Goal: Task Accomplishment & Management: Manage account settings

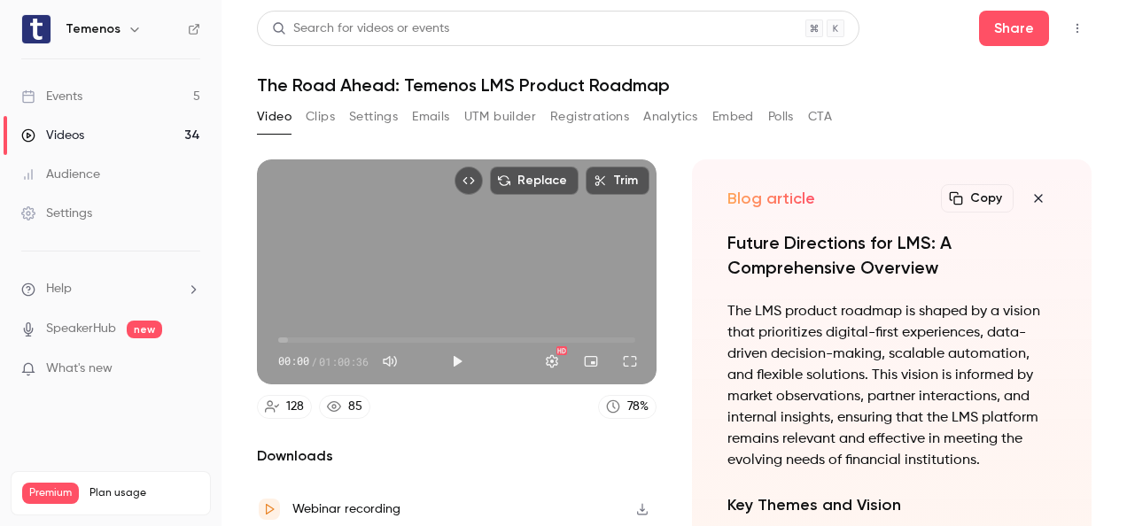
click at [83, 94] on link "Events 5" at bounding box center [111, 96] width 222 height 39
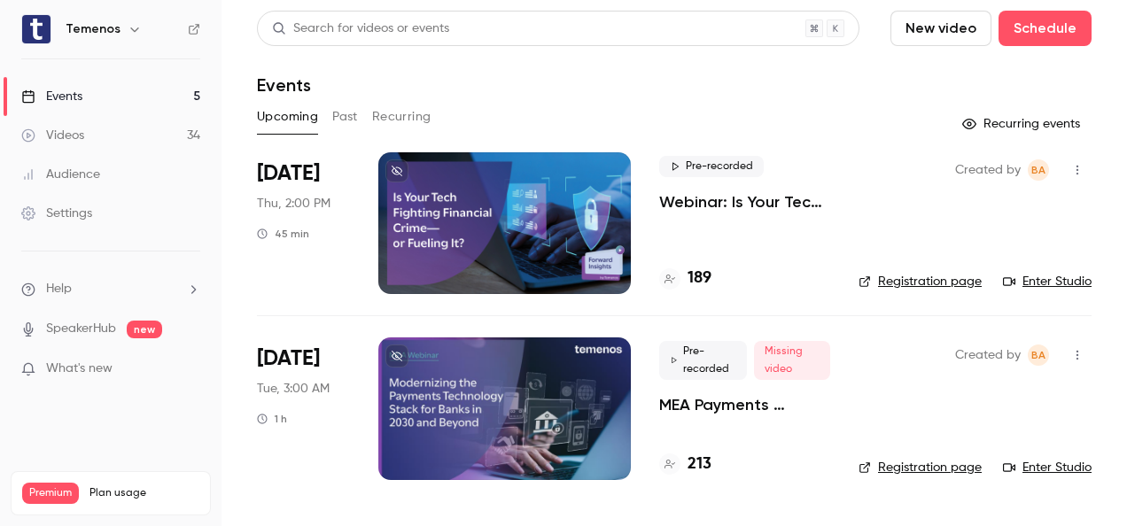
click at [794, 101] on div "Search for videos or events New video Schedule Events Upcoming Past Recurring R…" at bounding box center [674, 256] width 835 height 491
click at [338, 107] on button "Past" at bounding box center [345, 117] width 26 height 28
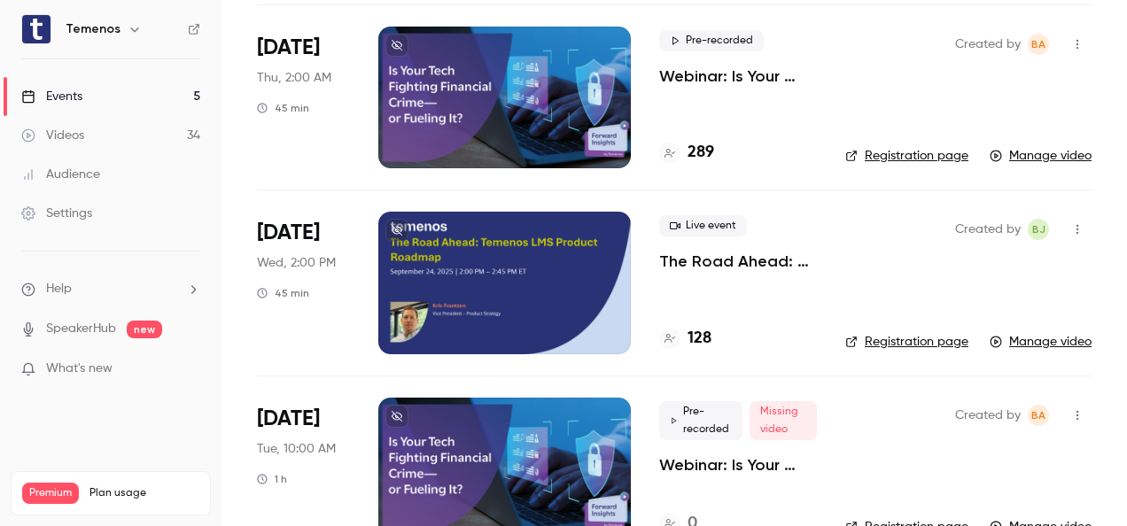
scroll to position [709, 0]
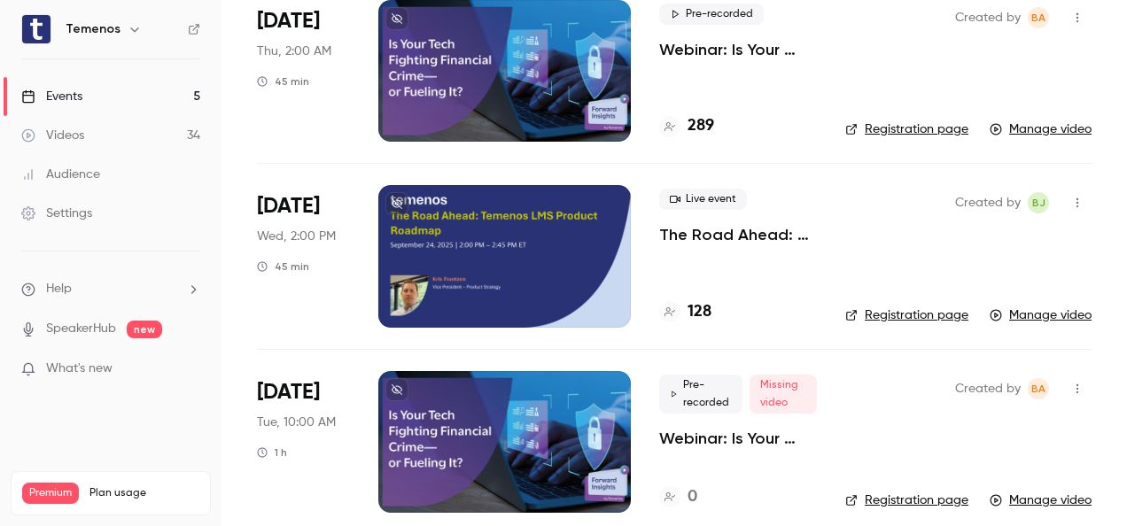
click at [474, 236] on div at bounding box center [504, 256] width 253 height 142
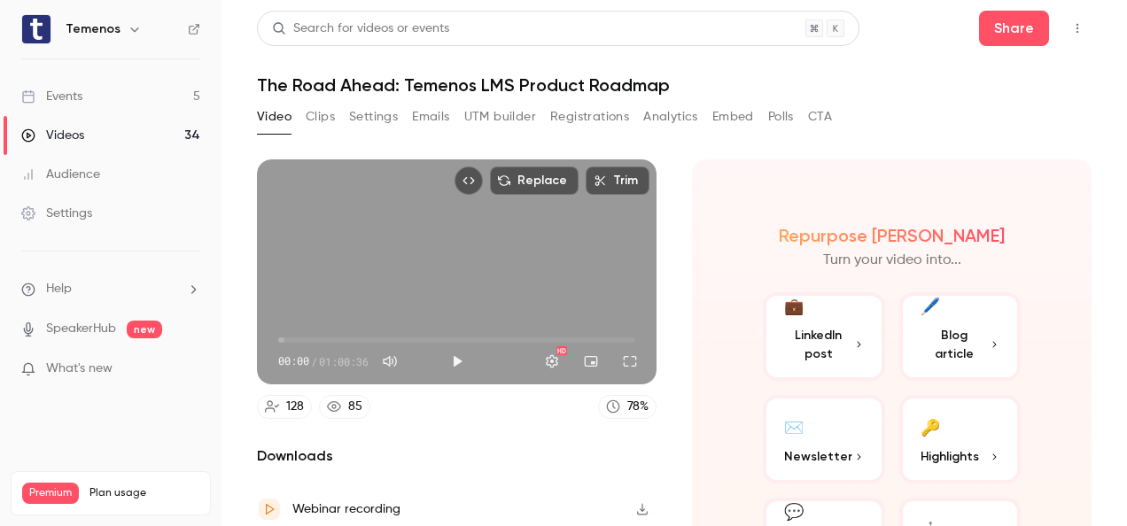
click at [585, 114] on button "Registrations" at bounding box center [589, 117] width 79 height 28
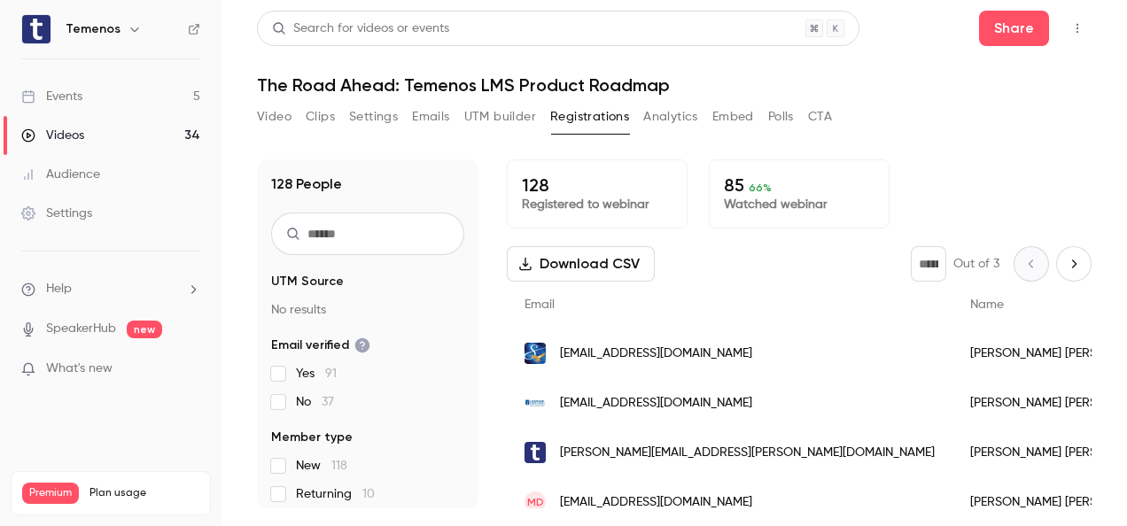
click at [824, 113] on button "CTA" at bounding box center [820, 117] width 24 height 28
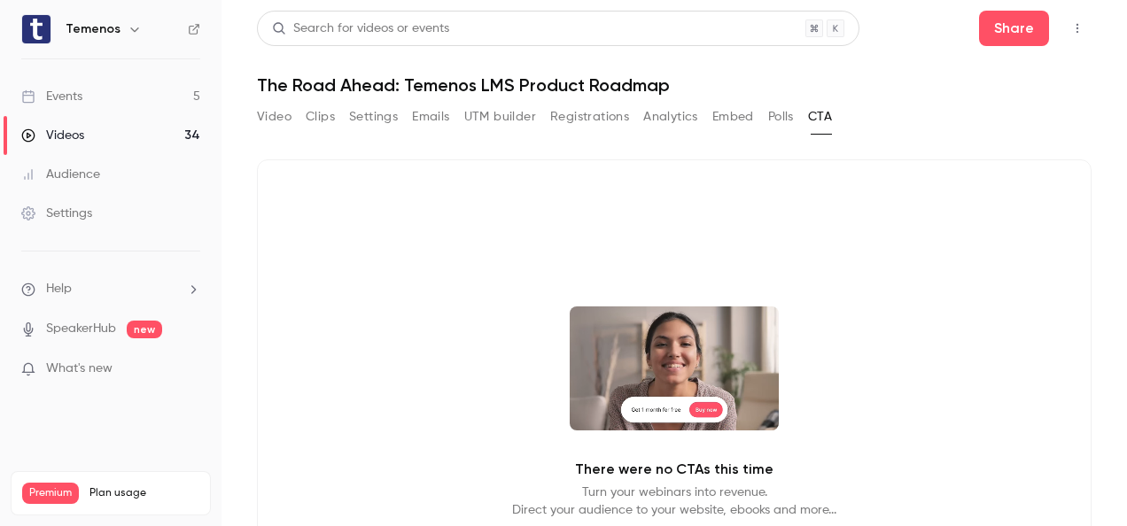
click at [268, 121] on button "Video" at bounding box center [274, 117] width 35 height 28
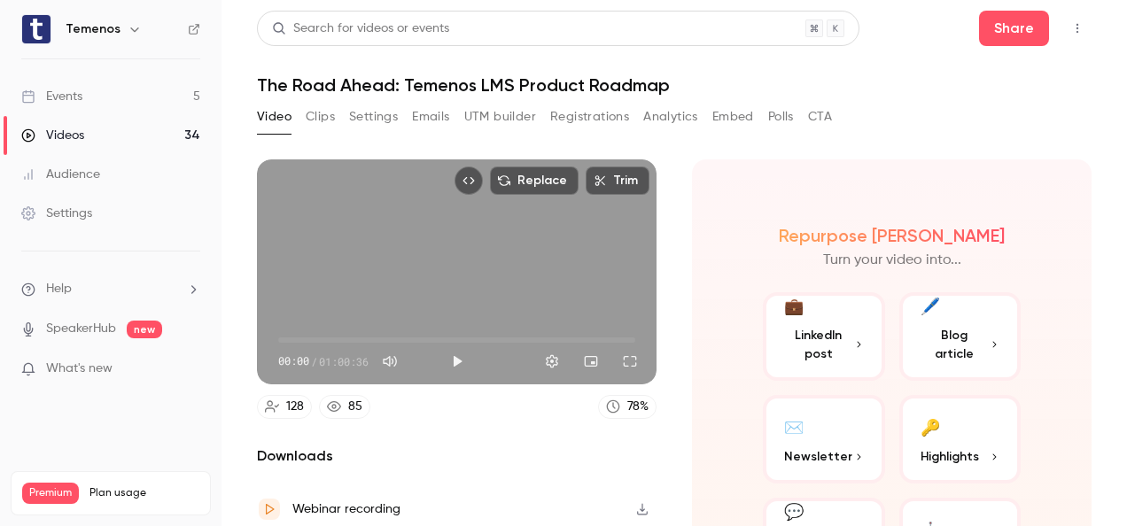
click at [343, 84] on h1 "The Road Ahead: Temenos LMS Product Roadmap" at bounding box center [674, 84] width 835 height 21
click at [45, 96] on div "Events" at bounding box center [51, 97] width 61 height 18
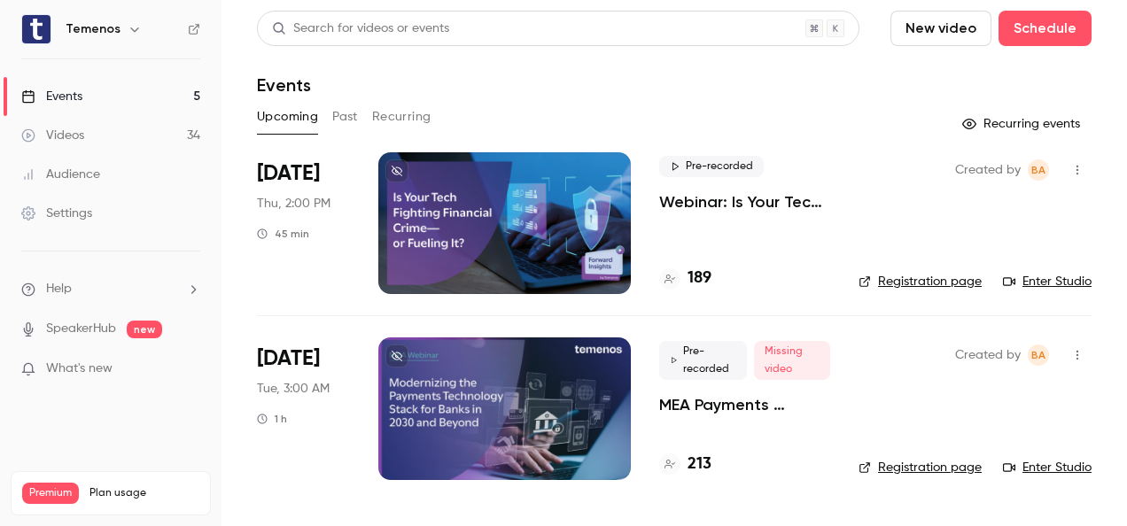
click at [416, 233] on div at bounding box center [504, 223] width 253 height 142
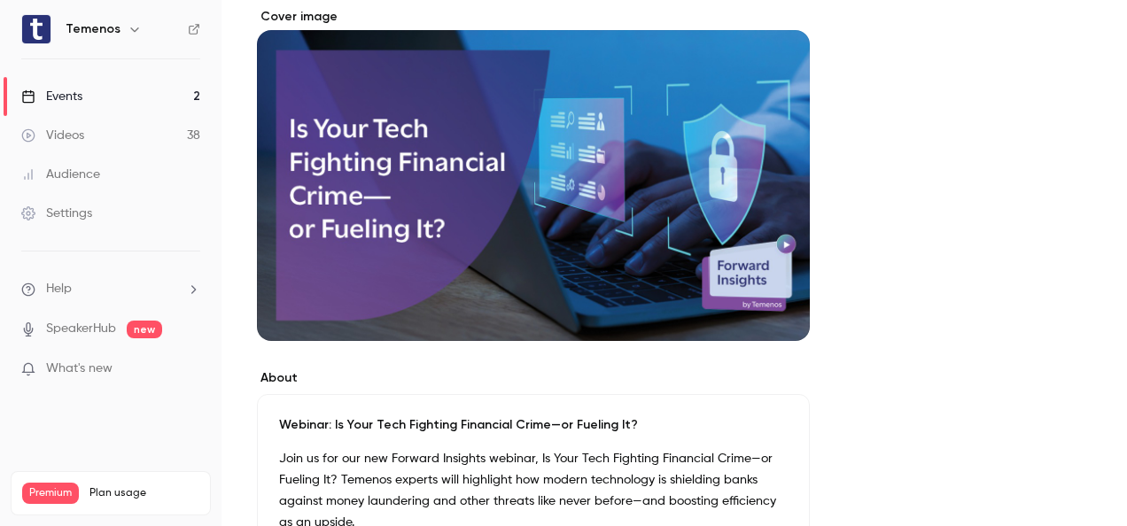
scroll to position [443, 0]
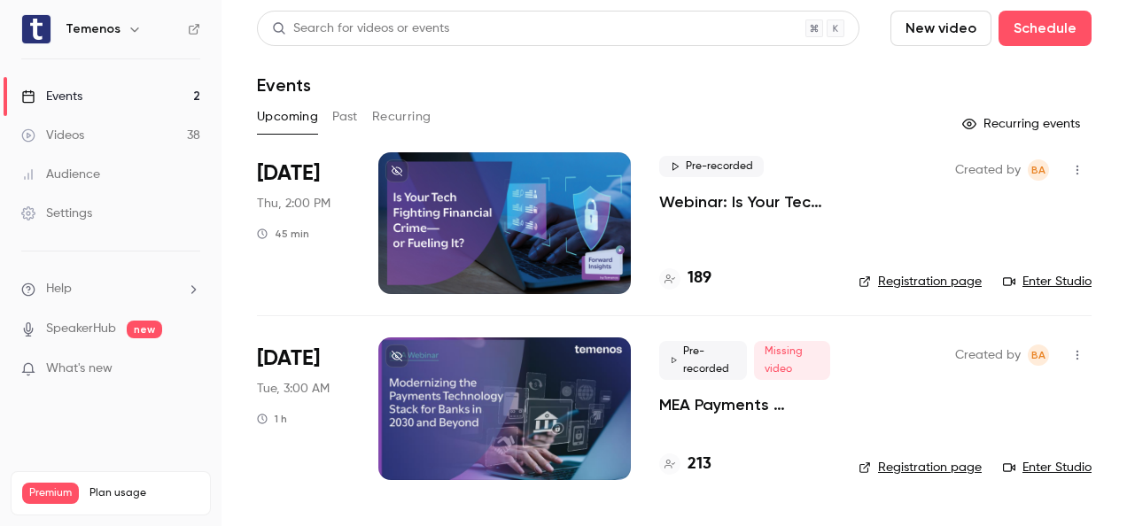
click at [330, 112] on div "Upcoming Past Recurring" at bounding box center [674, 117] width 835 height 28
click at [338, 116] on button "Past" at bounding box center [345, 117] width 26 height 28
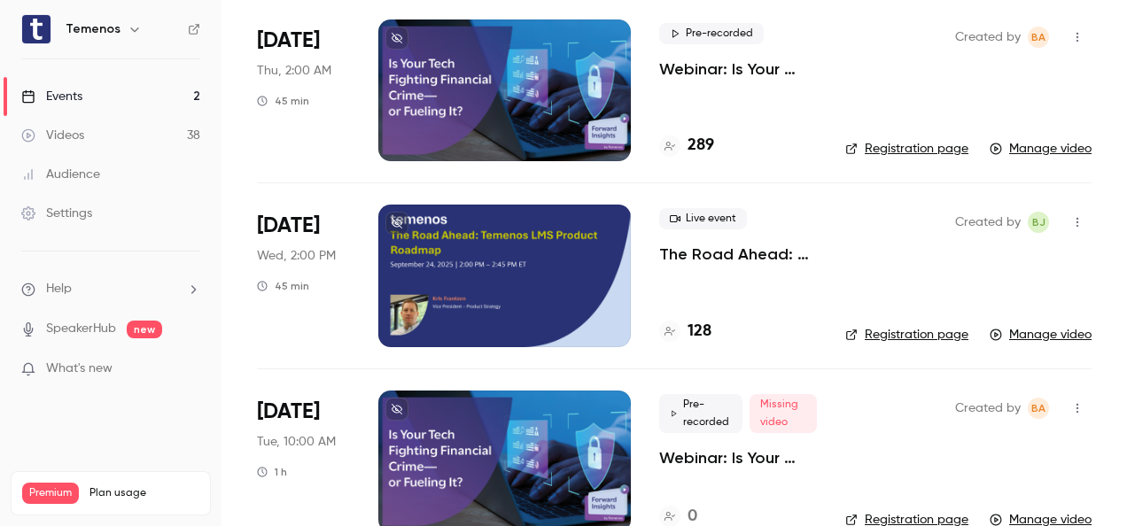
scroll to position [709, 0]
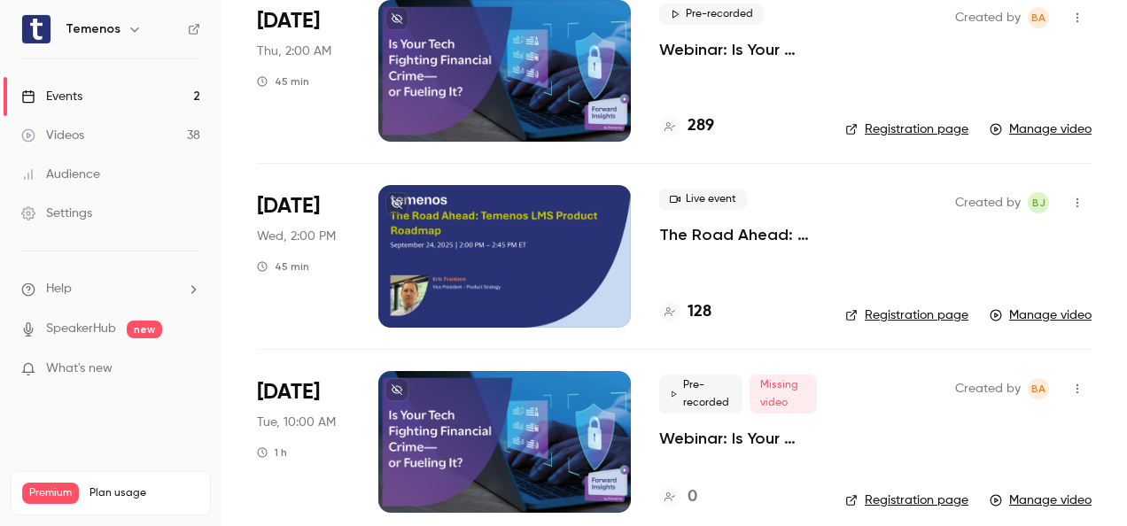
click at [445, 269] on div at bounding box center [504, 256] width 253 height 142
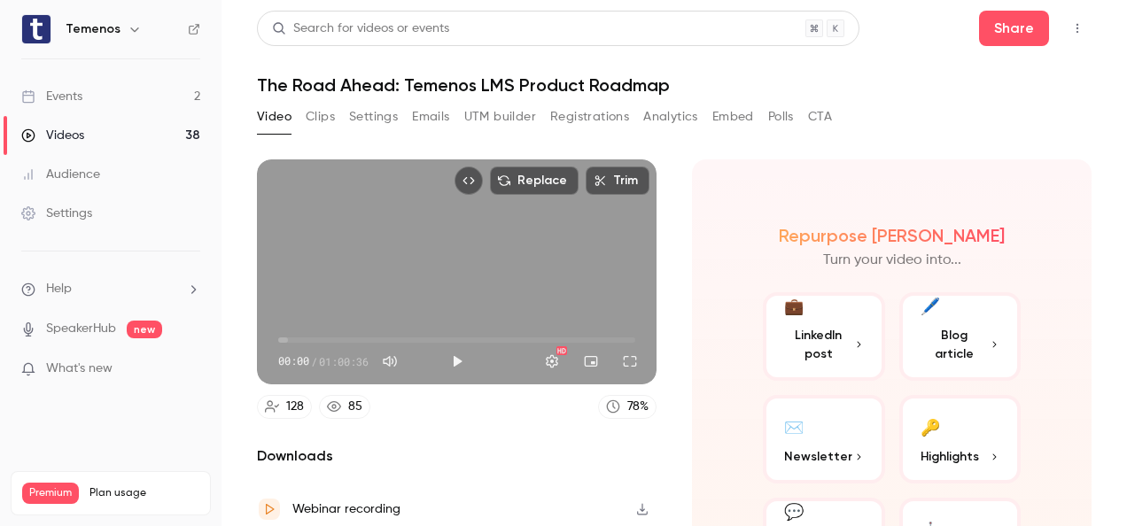
click at [429, 114] on button "Emails" at bounding box center [430, 117] width 37 height 28
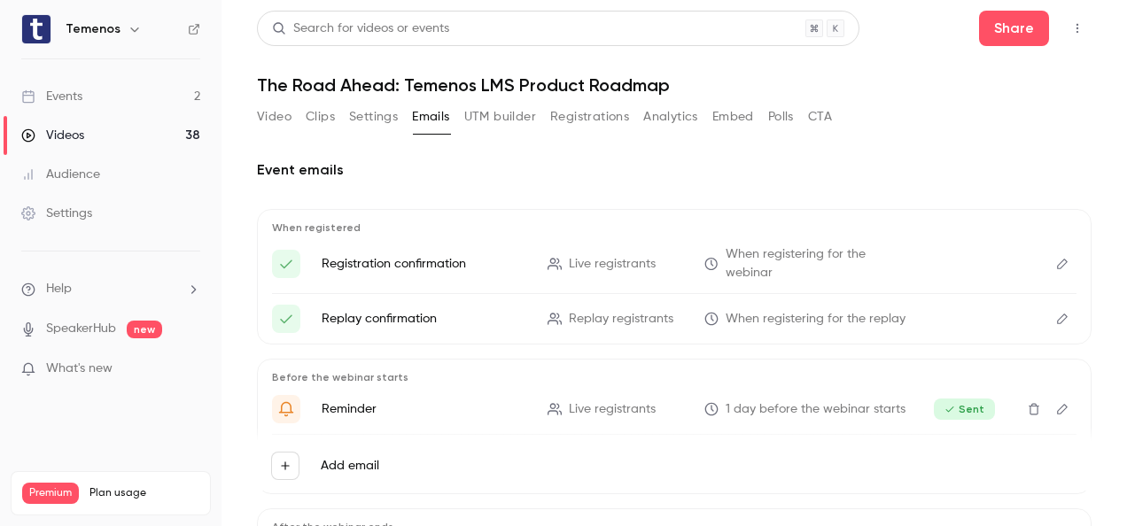
click at [383, 110] on button "Settings" at bounding box center [373, 117] width 49 height 28
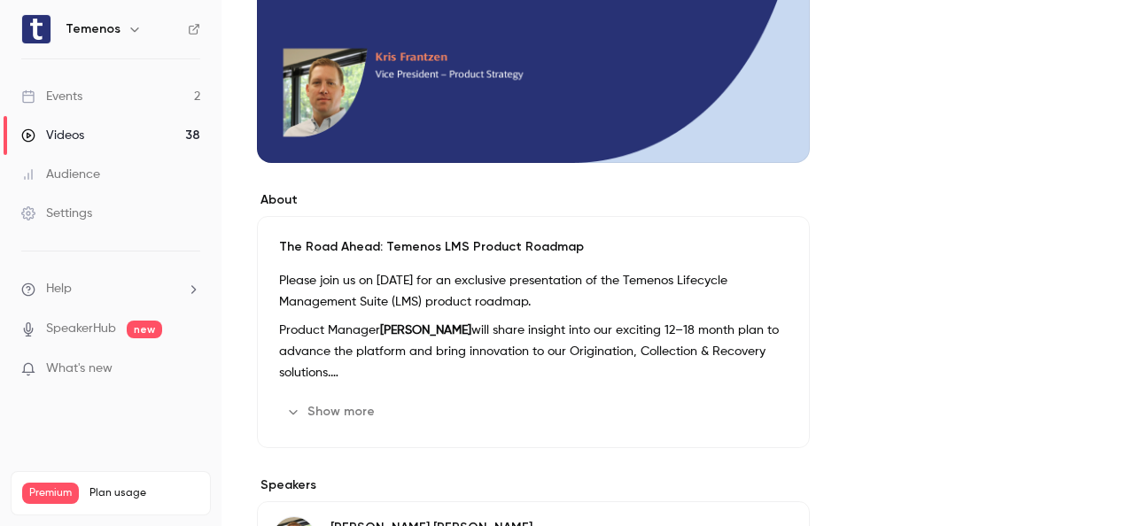
scroll to position [354, 0]
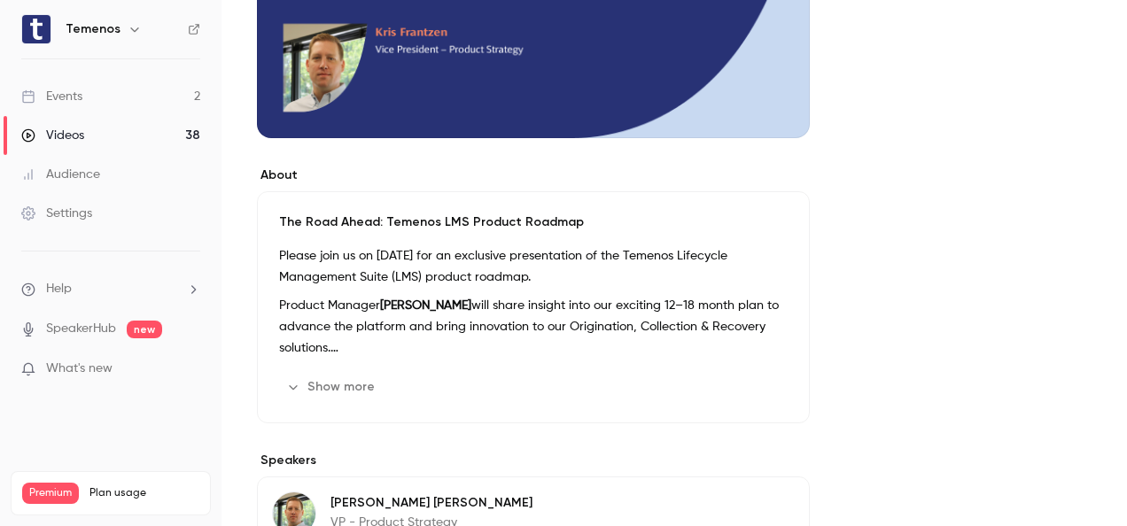
click at [334, 384] on button "Show more" at bounding box center [332, 387] width 106 height 28
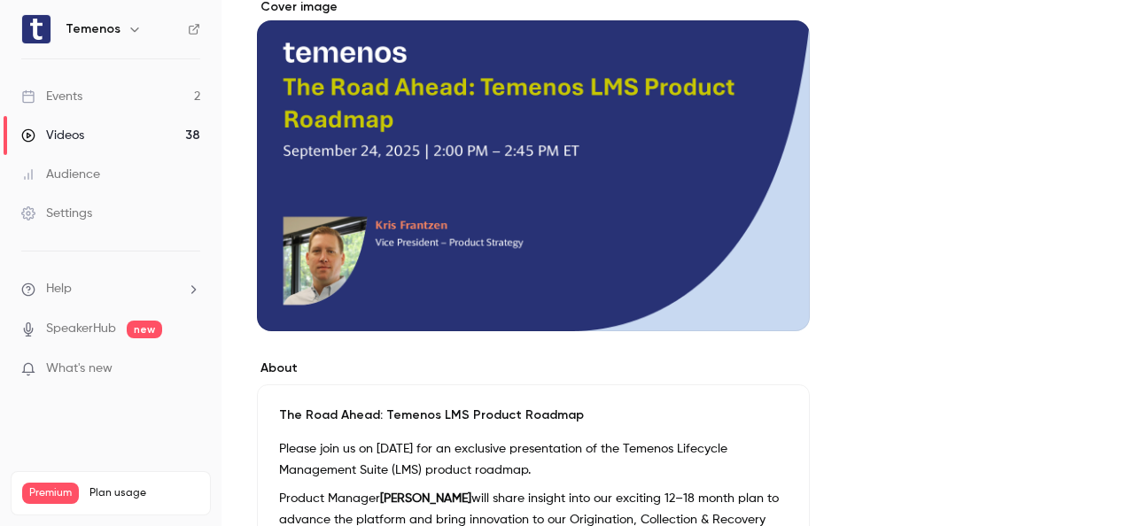
scroll to position [0, 0]
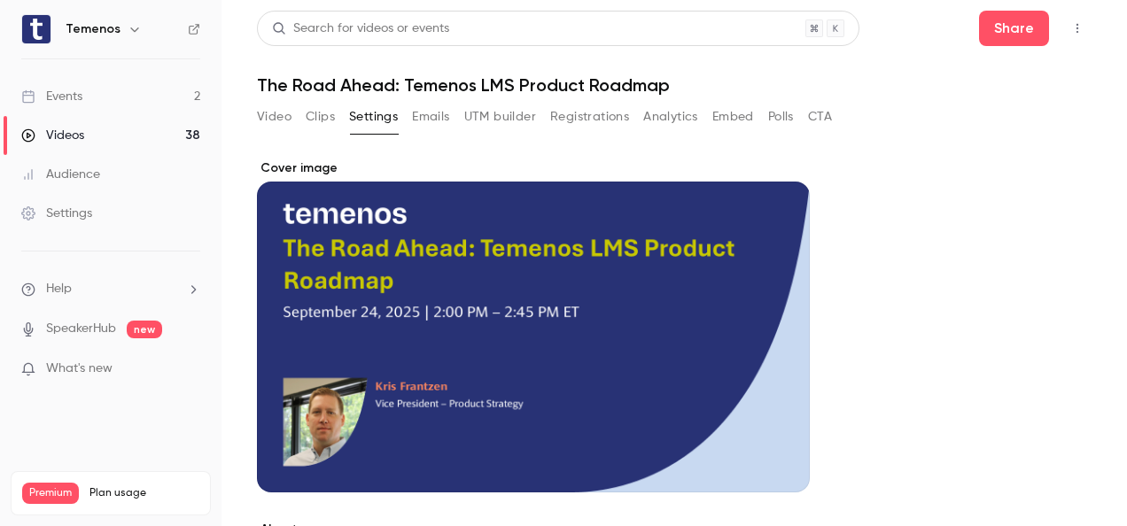
click at [74, 94] on div "Events" at bounding box center [51, 97] width 61 height 18
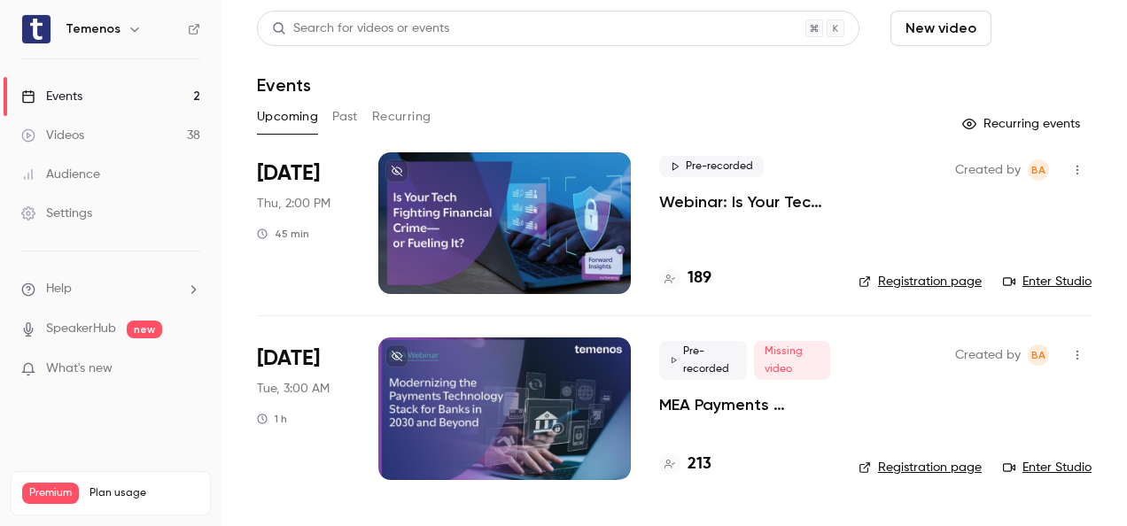
click at [1068, 34] on button "Schedule" at bounding box center [1045, 28] width 93 height 35
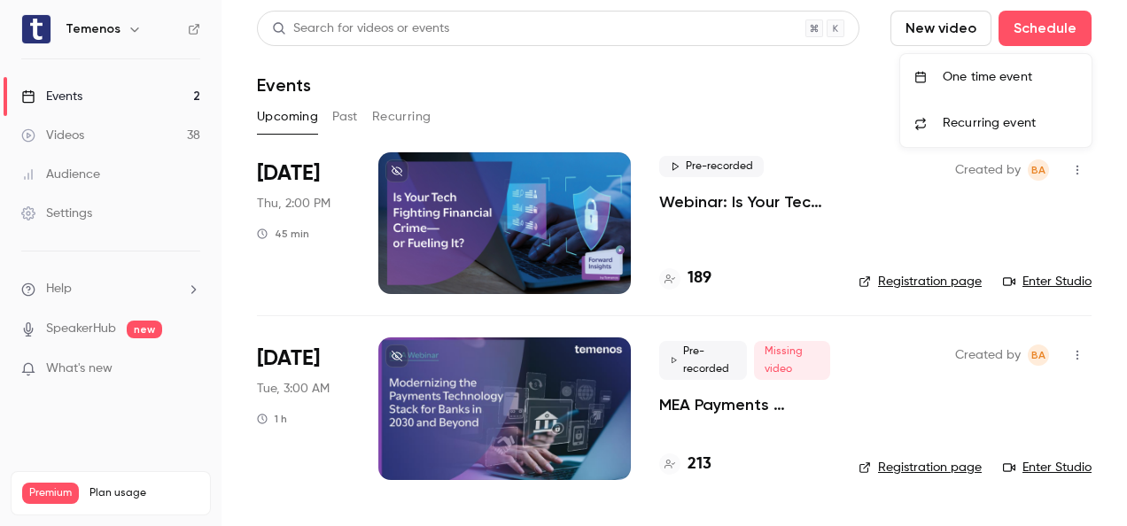
click at [966, 79] on div "One time event" at bounding box center [1010, 77] width 135 height 18
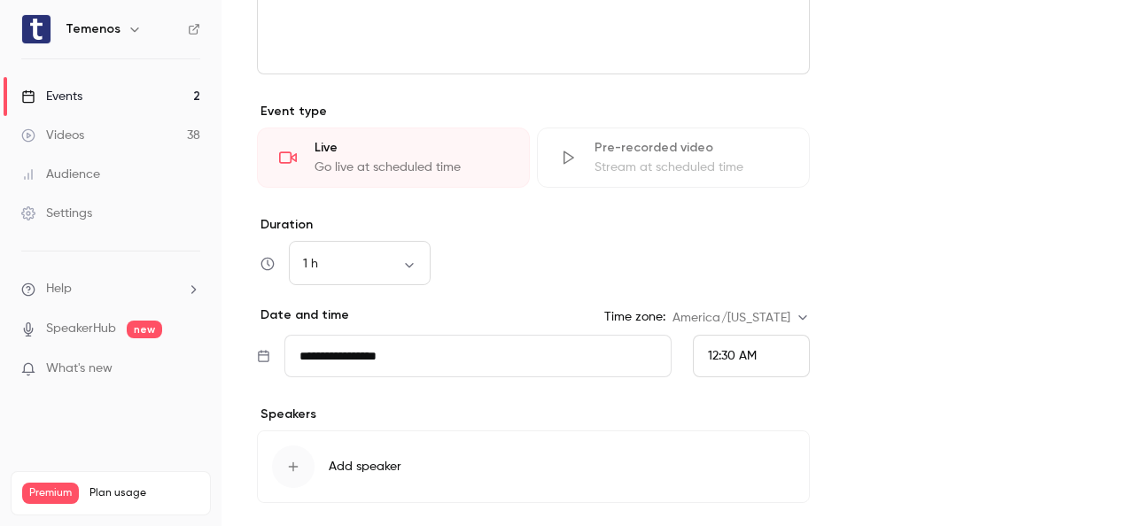
scroll to position [840, 0]
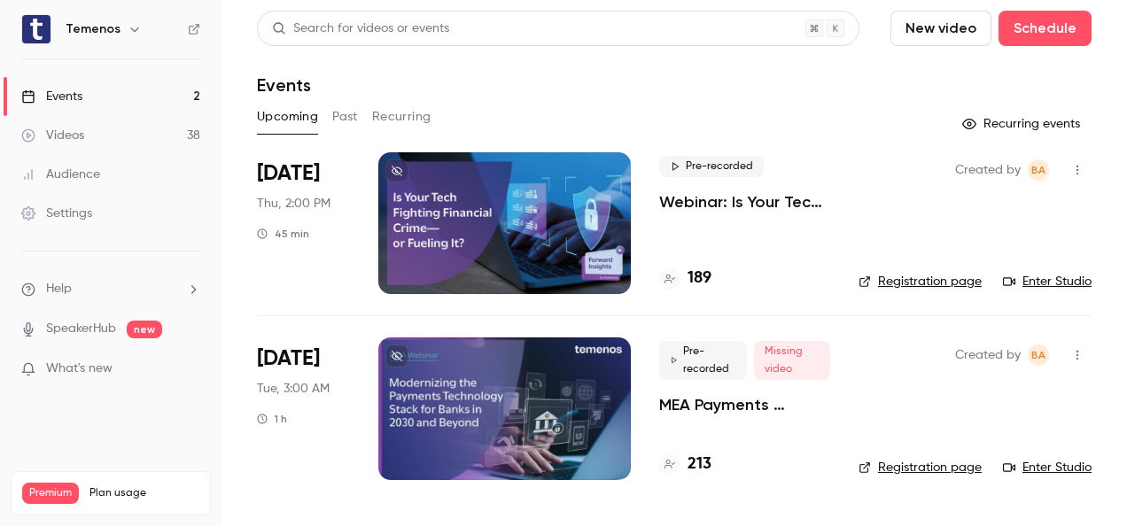
click at [347, 110] on button "Past" at bounding box center [345, 117] width 26 height 28
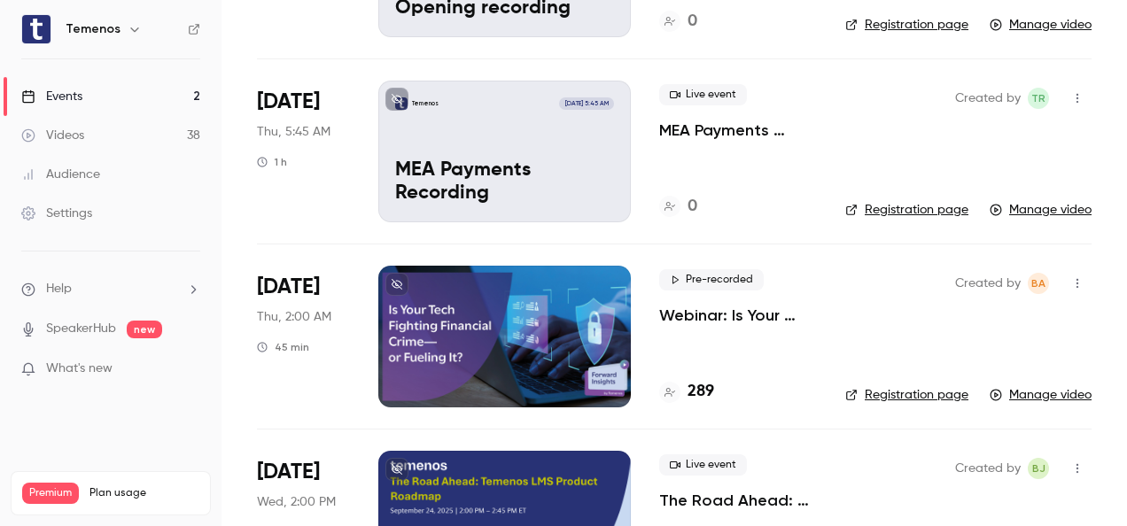
scroll to position [798, 0]
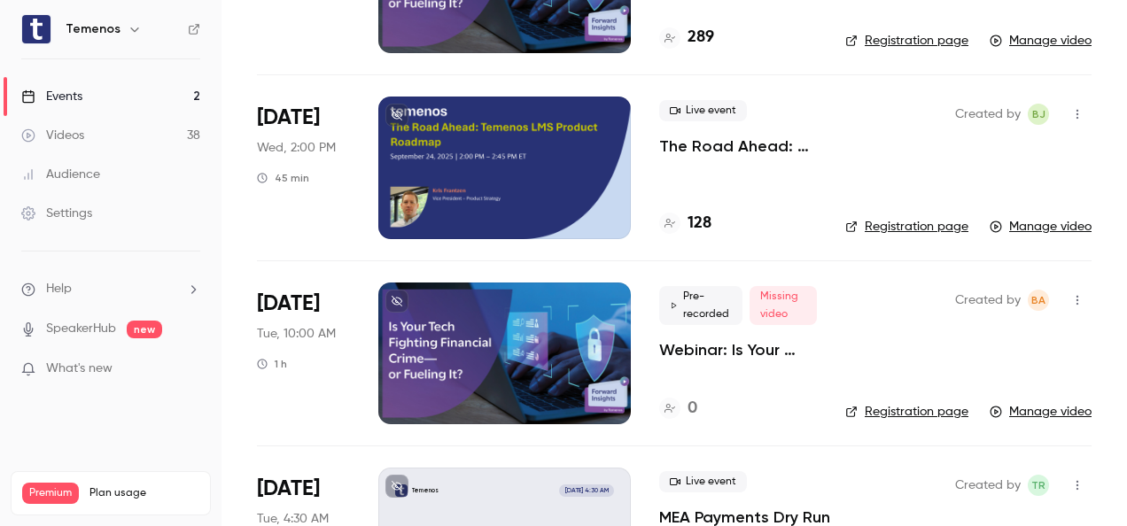
click at [471, 144] on div at bounding box center [504, 168] width 253 height 142
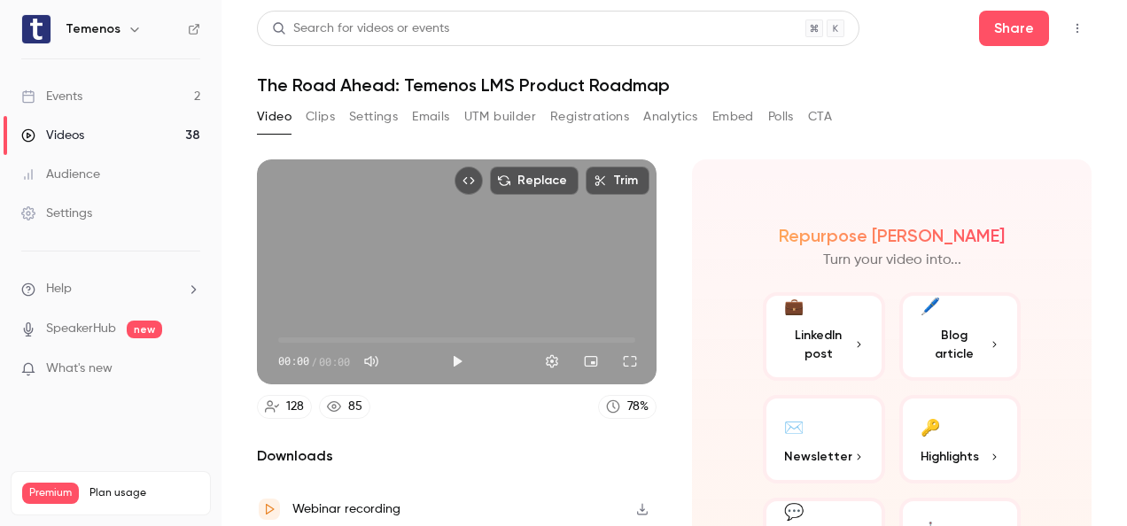
click at [385, 112] on button "Settings" at bounding box center [373, 117] width 49 height 28
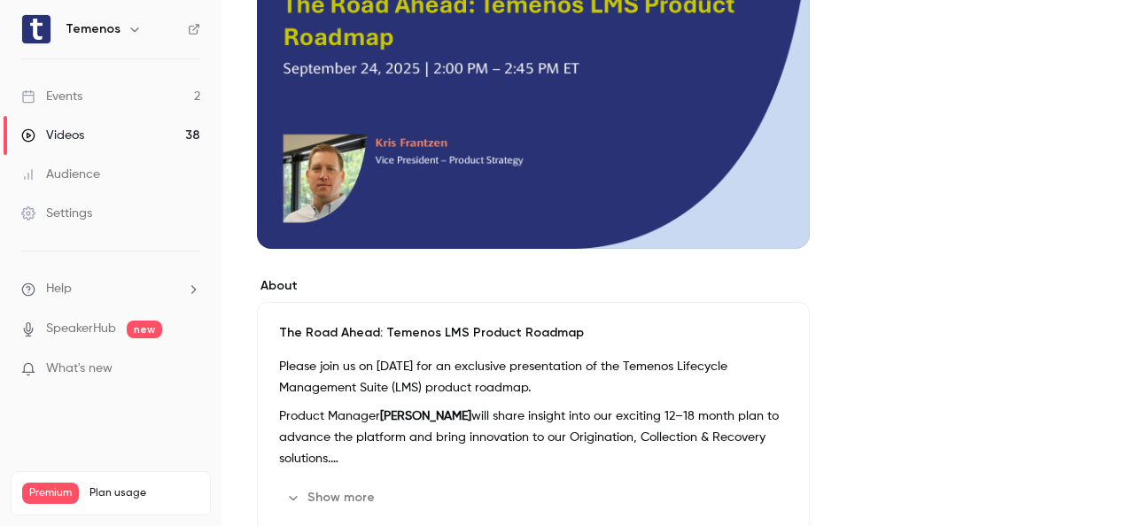
scroll to position [354, 0]
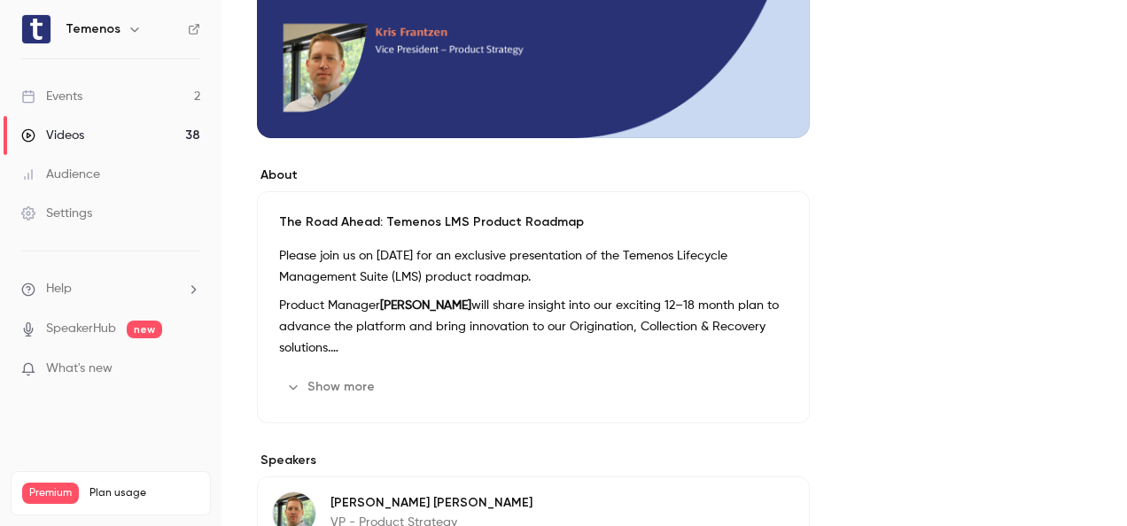
click at [349, 385] on button "Show more" at bounding box center [332, 387] width 106 height 28
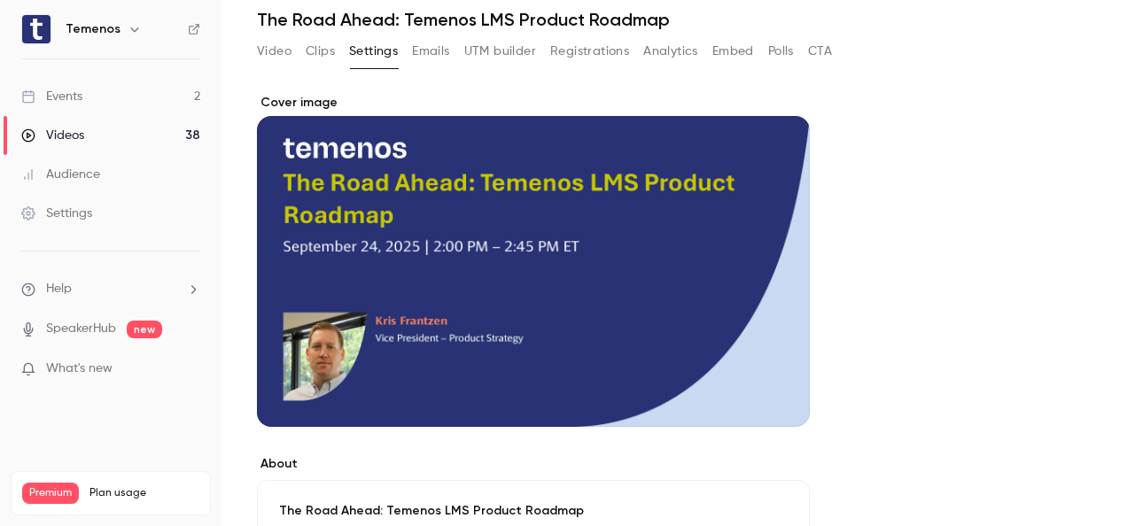
scroll to position [89, 0]
